Goal: Transaction & Acquisition: Purchase product/service

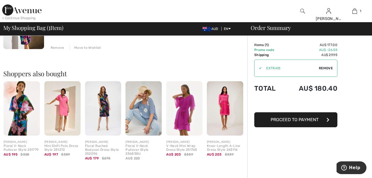
scroll to position [114, 0]
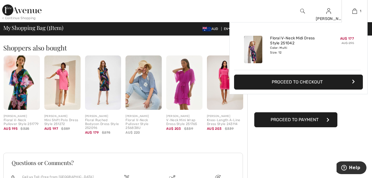
click at [301, 82] on button "Proceed to Checkout" at bounding box center [298, 81] width 129 height 15
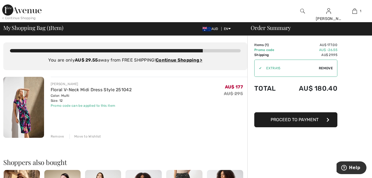
click at [57, 136] on div "Remove" at bounding box center [58, 136] width 14 height 5
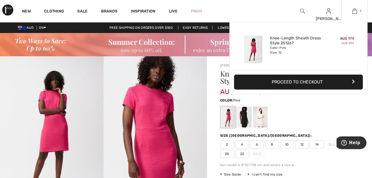
click at [352, 11] on img at bounding box center [354, 11] width 5 height 7
click at [294, 82] on button "Proceed to Checkout" at bounding box center [298, 81] width 129 height 15
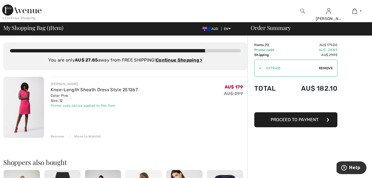
click at [53, 135] on div "Remove" at bounding box center [58, 136] width 14 height 5
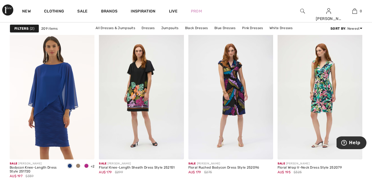
scroll to position [2170, 0]
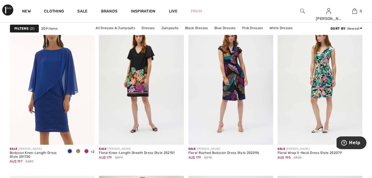
click at [302, 9] on img at bounding box center [302, 11] width 5 height 7
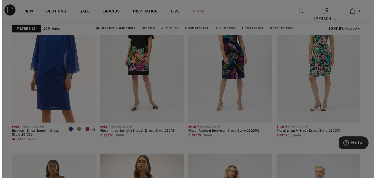
scroll to position [2190, 0]
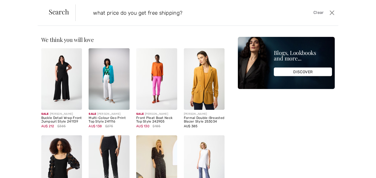
type input "what price do you get free shipping?"
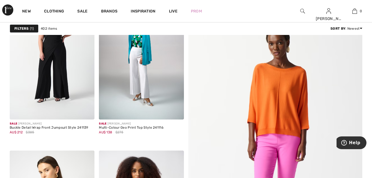
scroll to position [114, 0]
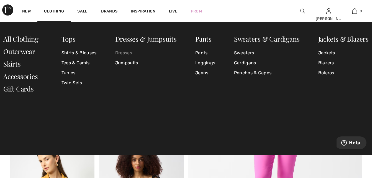
click at [125, 52] on link "Dresses" at bounding box center [145, 53] width 61 height 10
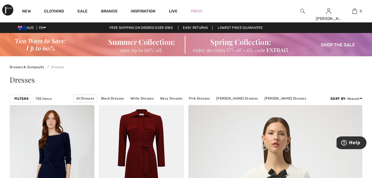
click at [19, 98] on strong "Filters" at bounding box center [21, 98] width 14 height 5
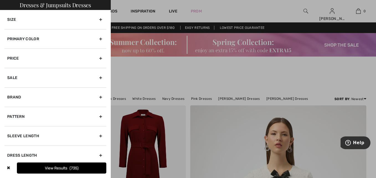
click at [11, 97] on div "Brand" at bounding box center [55, 96] width 102 height 19
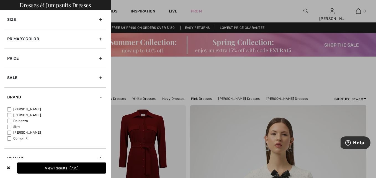
click at [9, 109] on input"] "[PERSON_NAME]" at bounding box center [9, 109] width 4 height 4
checkbox input"] "true"
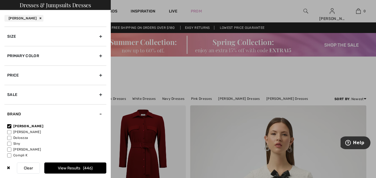
click at [12, 36] on div "Size" at bounding box center [55, 36] width 102 height 19
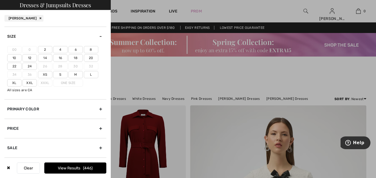
click at [33, 59] on label "12" at bounding box center [29, 57] width 14 height 7
click at [0, 0] on input"] "12" at bounding box center [0, 0] width 0 height 0
click at [78, 168] on button "View Results 209" at bounding box center [75, 167] width 62 height 11
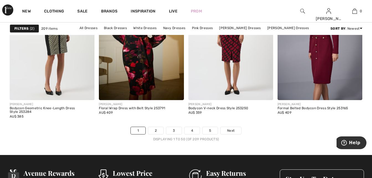
scroll to position [2395, 0]
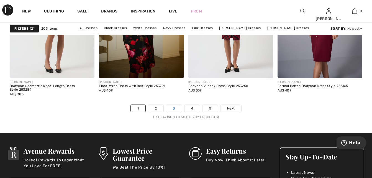
click at [173, 106] on link "3" at bounding box center [173, 108] width 15 height 7
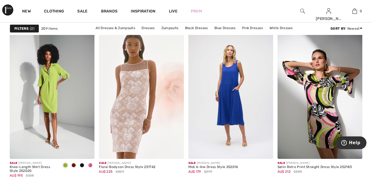
scroll to position [564, 0]
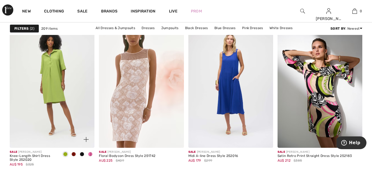
click at [51, 110] on img at bounding box center [52, 83] width 85 height 127
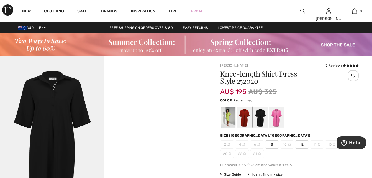
click at [245, 115] on div at bounding box center [244, 117] width 14 height 21
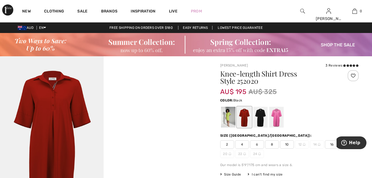
click at [260, 115] on div at bounding box center [260, 117] width 14 height 21
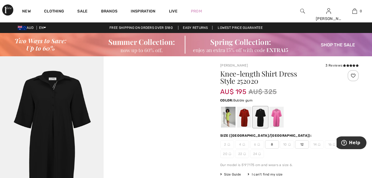
click at [276, 117] on div at bounding box center [276, 117] width 14 height 21
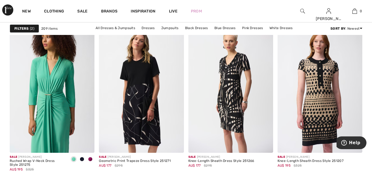
scroll to position [1823, 0]
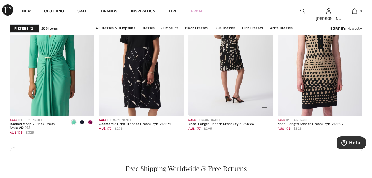
click at [234, 73] on img at bounding box center [230, 52] width 85 height 127
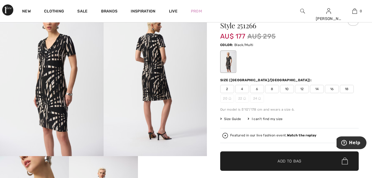
scroll to position [30, 0]
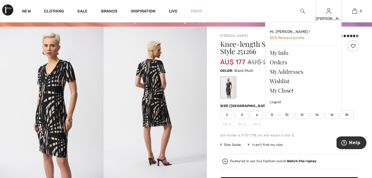
click at [303, 115] on div "Hi, Pam ! 505 Reward points My Info Orders My Addresses Wishlist My Closet Logo…" at bounding box center [299, 76] width 83 height 108
click at [302, 115] on div "Hi, Pam ! 505 Reward points My Info Orders My Addresses Wishlist My Closet Logo…" at bounding box center [299, 76] width 83 height 108
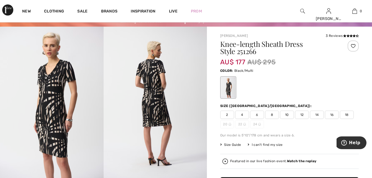
click at [304, 115] on span "12" at bounding box center [302, 114] width 14 height 8
click at [349, 35] on icon at bounding box center [350, 35] width 3 height 3
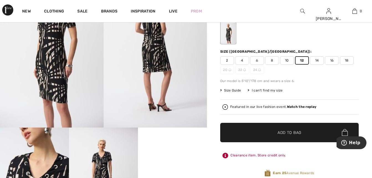
scroll to position [69, 0]
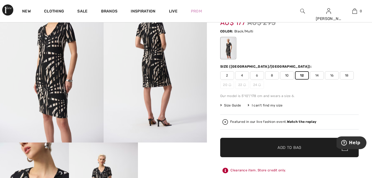
click at [286, 149] on span "Add to Bag" at bounding box center [289, 147] width 24 height 6
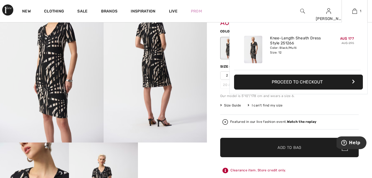
click at [307, 81] on button "Proceed to Checkout" at bounding box center [298, 81] width 129 height 15
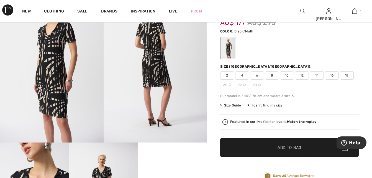
scroll to position [30, 0]
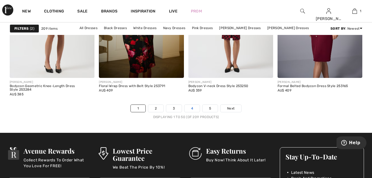
click at [194, 108] on link "4" at bounding box center [191, 108] width 15 height 7
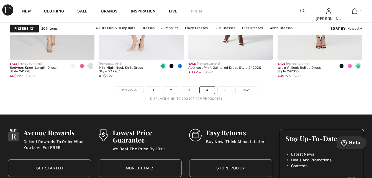
scroll to position [2439, 0]
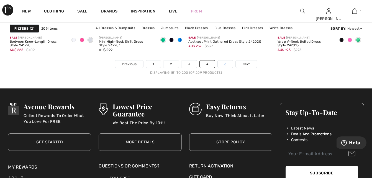
click at [222, 62] on link "5" at bounding box center [225, 63] width 15 height 7
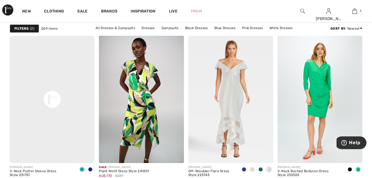
scroll to position [410, 0]
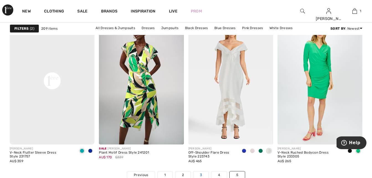
click at [200, 174] on link "3" at bounding box center [200, 174] width 15 height 7
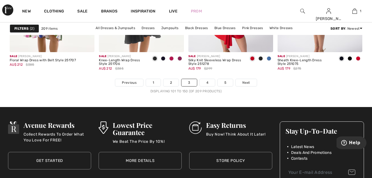
scroll to position [2468, 0]
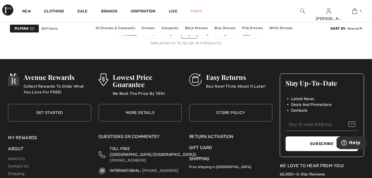
click at [172, 37] on link "2" at bounding box center [170, 34] width 15 height 7
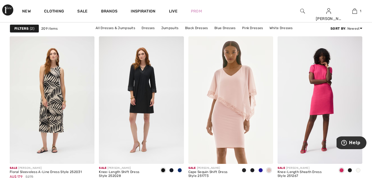
scroll to position [2000, 0]
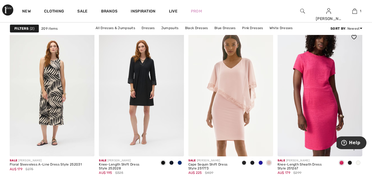
click at [314, 100] on img at bounding box center [319, 92] width 85 height 127
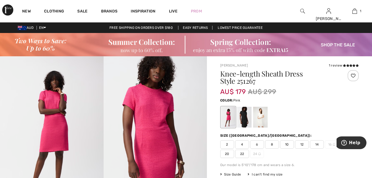
click at [300, 143] on span "12" at bounding box center [302, 144] width 14 height 8
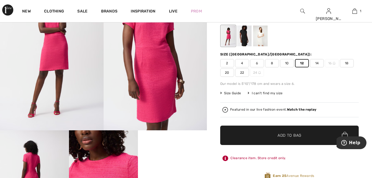
scroll to position [85, 0]
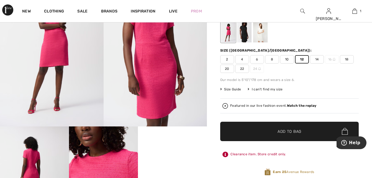
click at [285, 133] on span "Add to Bag" at bounding box center [289, 131] width 24 height 6
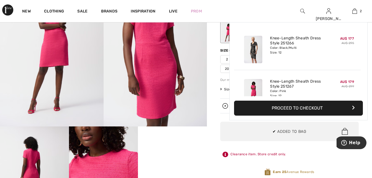
scroll to position [17, 0]
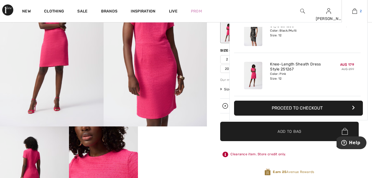
click at [355, 11] on img at bounding box center [354, 11] width 5 height 7
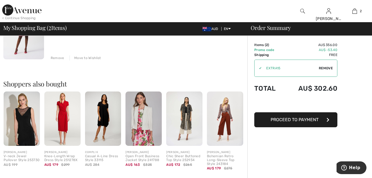
scroll to position [177, 0]
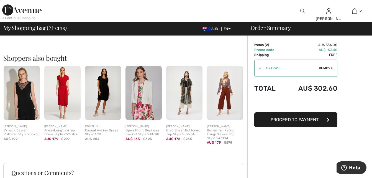
drag, startPoint x: 373, startPoint y: 1, endPoint x: 274, endPoint y: 7, distance: 99.5
click at [274, 7] on div "< Continue Shopping [PERSON_NAME] Hi, [PERSON_NAME] ! 505 Reward points My Info…" at bounding box center [186, 11] width 372 height 22
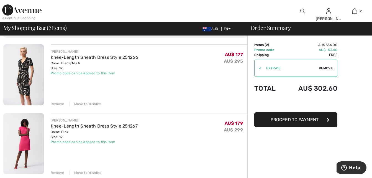
scroll to position [15, 0]
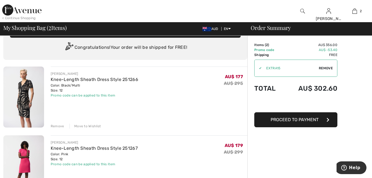
click at [56, 126] on div "Remove" at bounding box center [58, 125] width 14 height 5
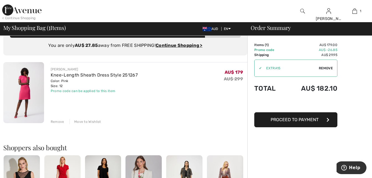
click at [56, 121] on div "Remove" at bounding box center [58, 121] width 14 height 5
